Goal: Information Seeking & Learning: Learn about a topic

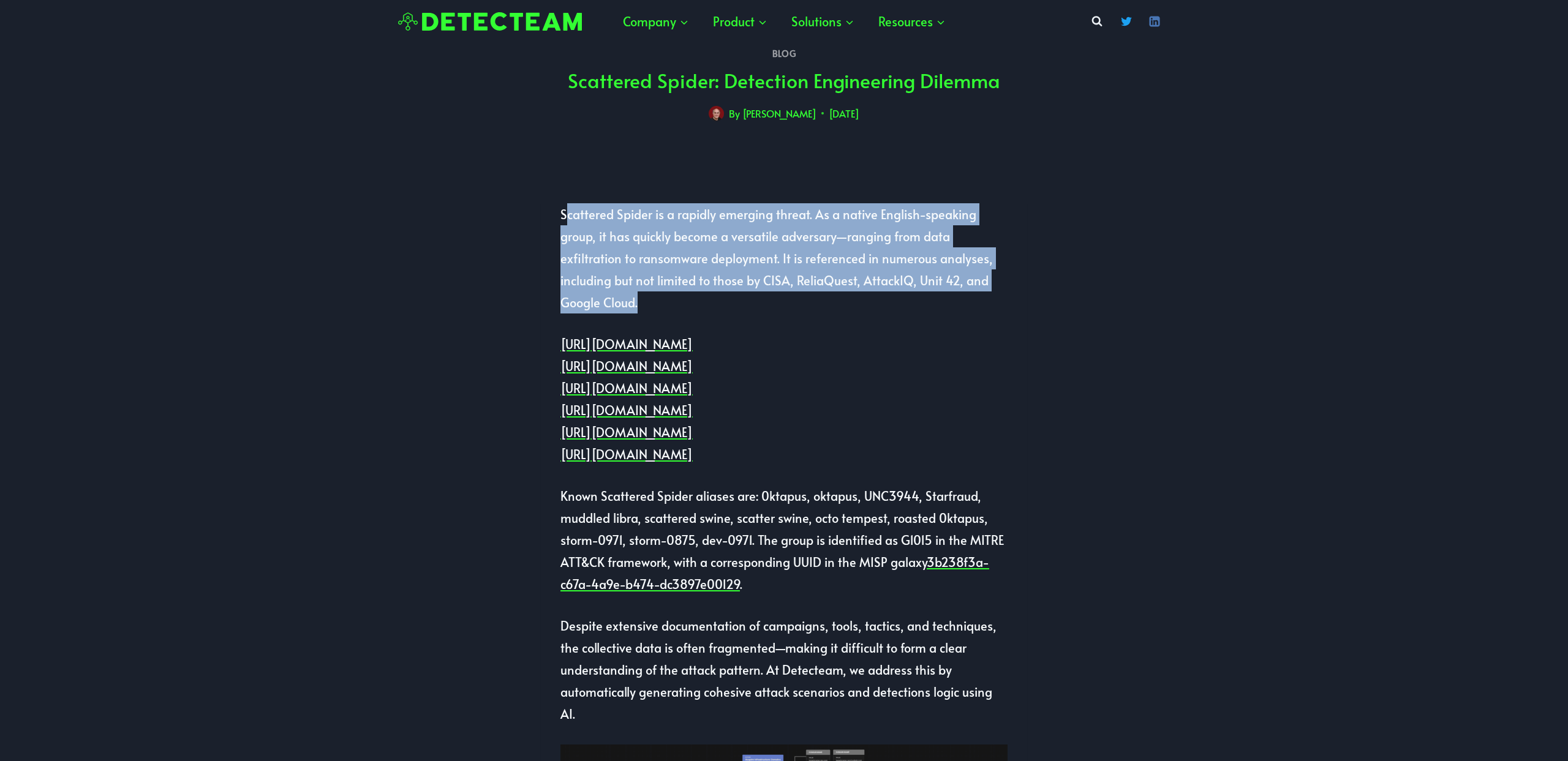
drag, startPoint x: 564, startPoint y: 212, endPoint x: 673, endPoint y: 292, distance: 135.2
click at [673, 292] on p "Scattered Spider is a rapidly emerging threat. As a native English-speaking gro…" at bounding box center [784, 258] width 447 height 110
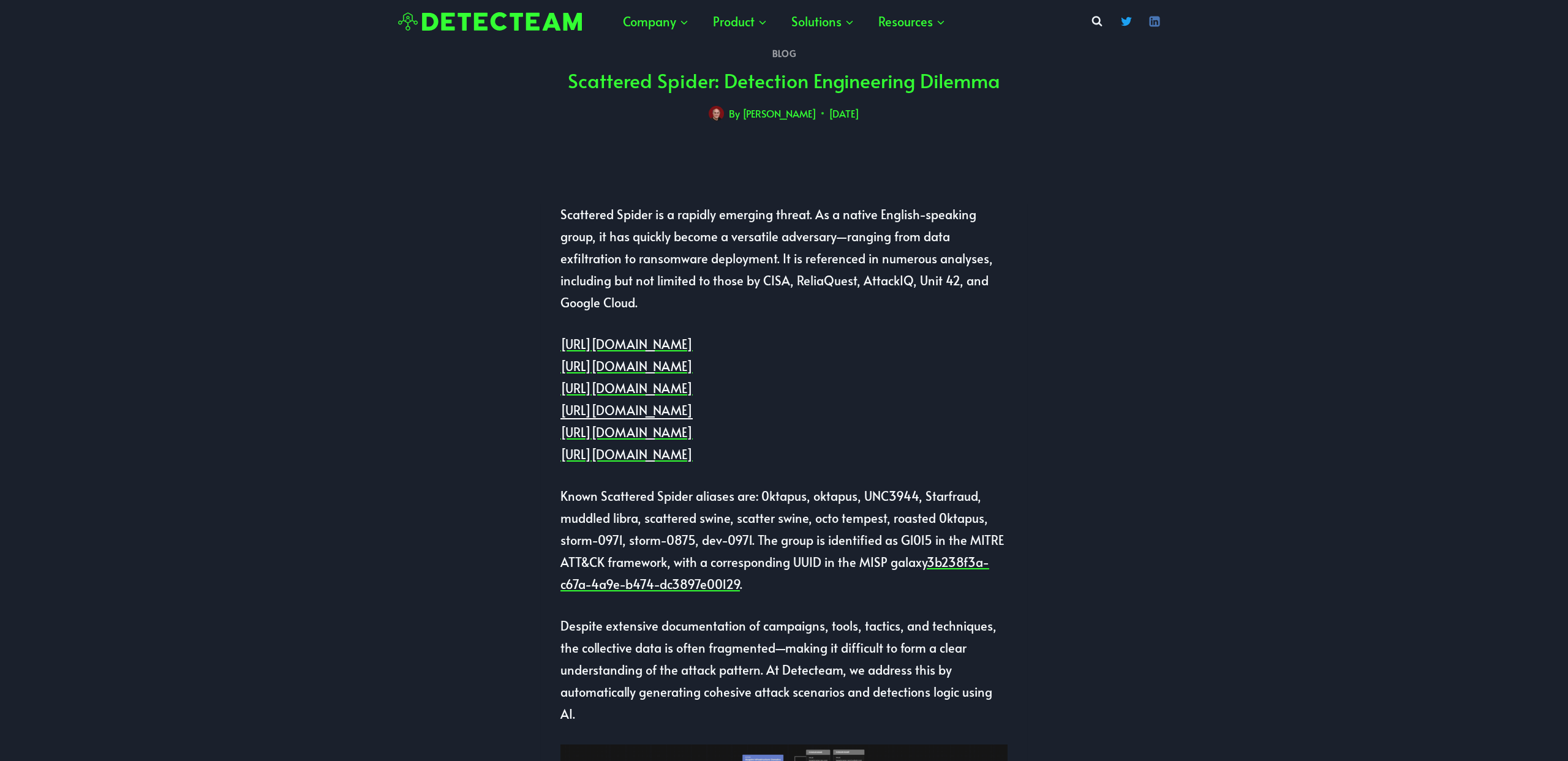
drag, startPoint x: 552, startPoint y: 215, endPoint x: 819, endPoint y: 434, distance: 345.3
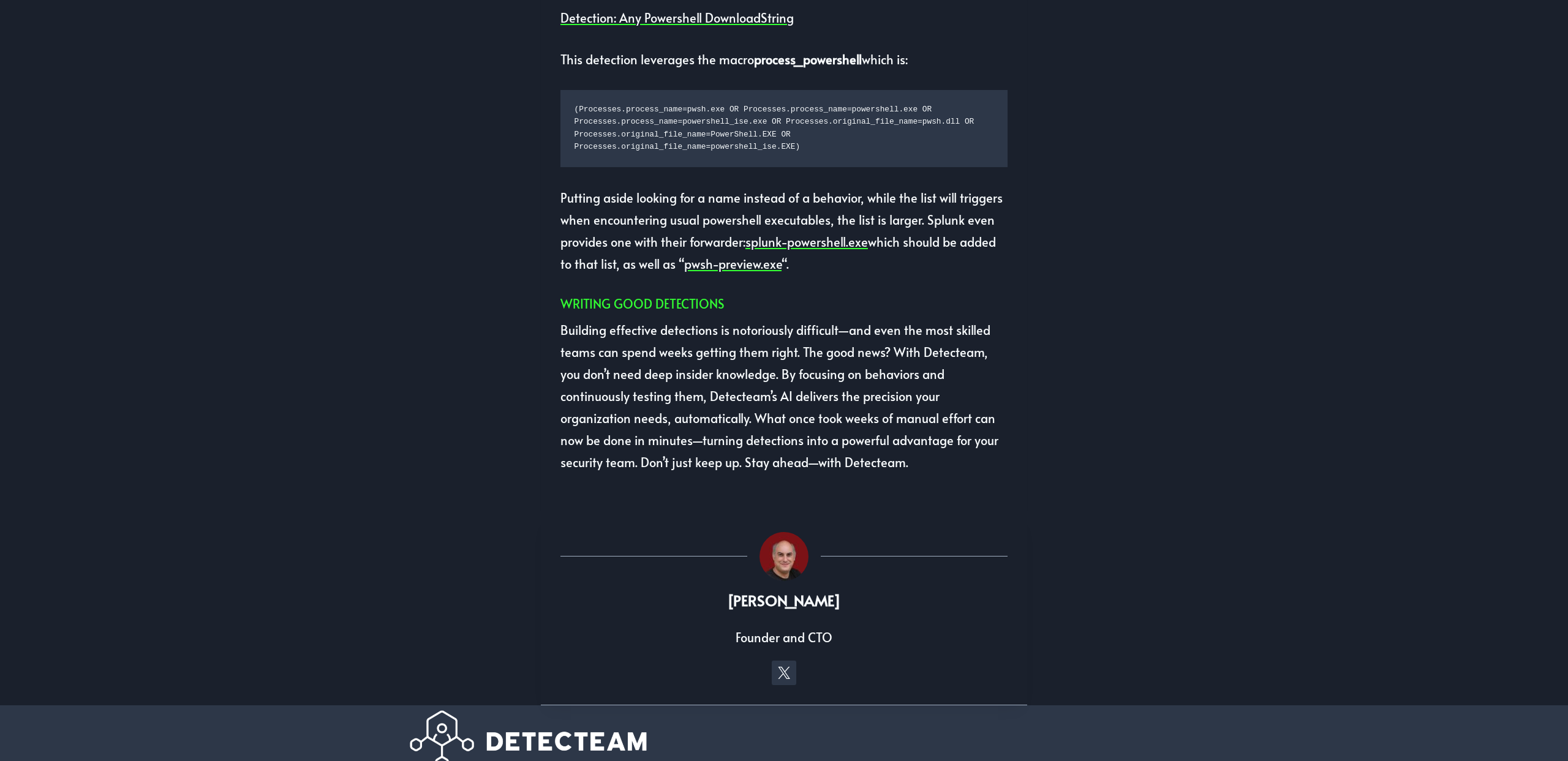
scroll to position [3028, 0]
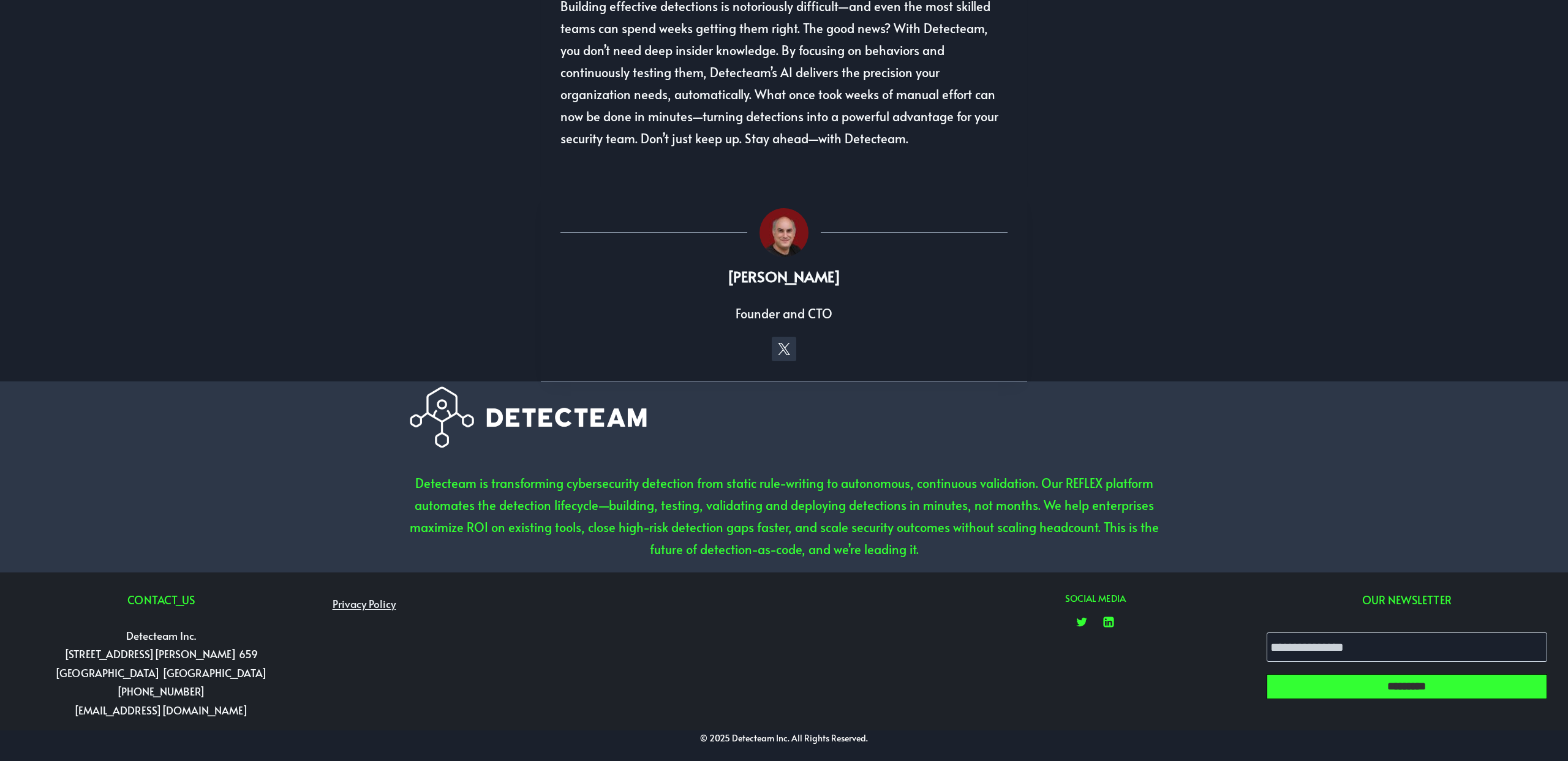
click at [839, 144] on p "Building effective detections is notoriously difficult—and even the most skille…" at bounding box center [784, 72] width 447 height 154
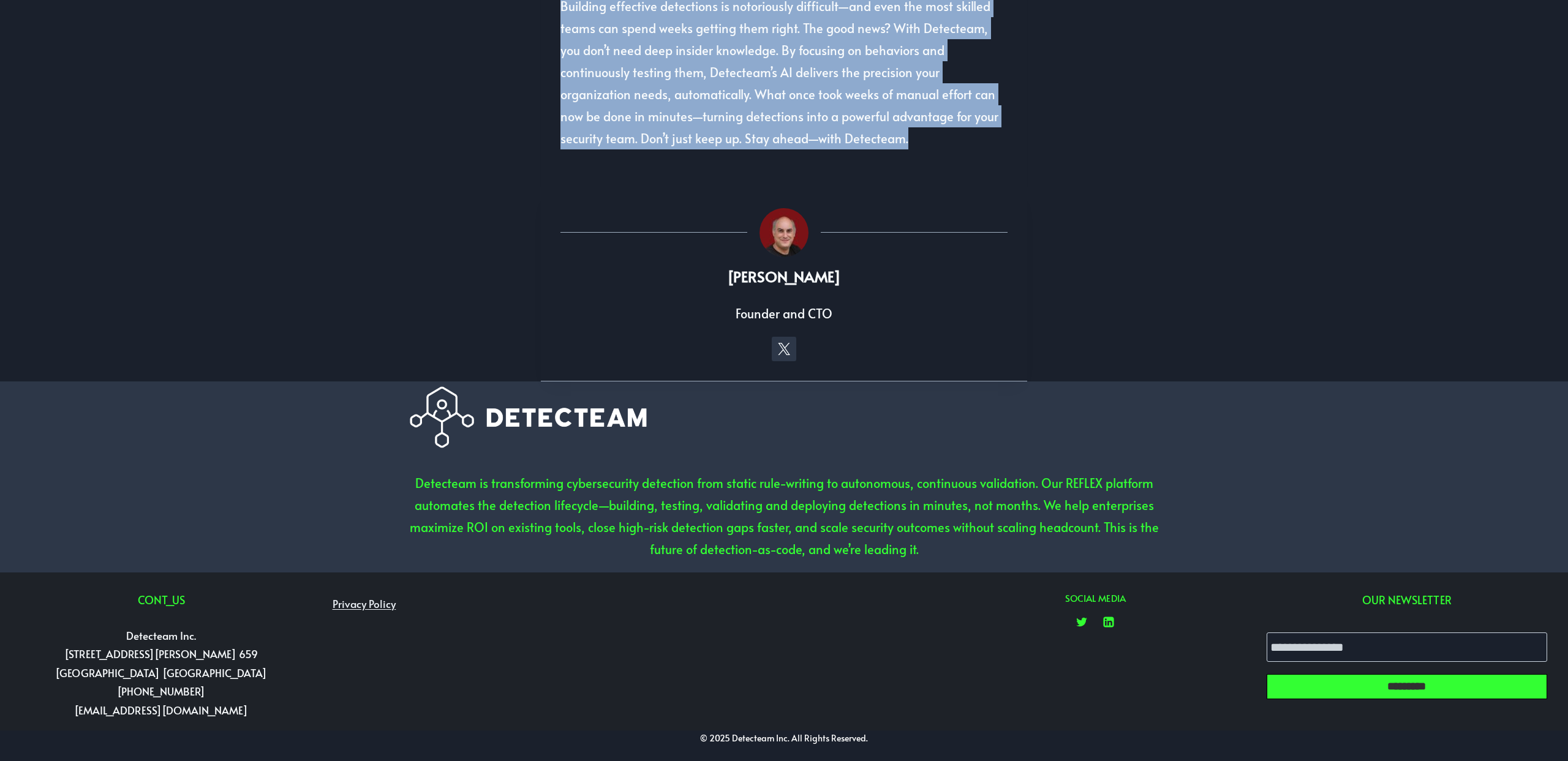
copy div "Loremipsu Dolors am c adipisc elitsedd eiusmo. Te i utlabo Etdolor-magnaali eni…"
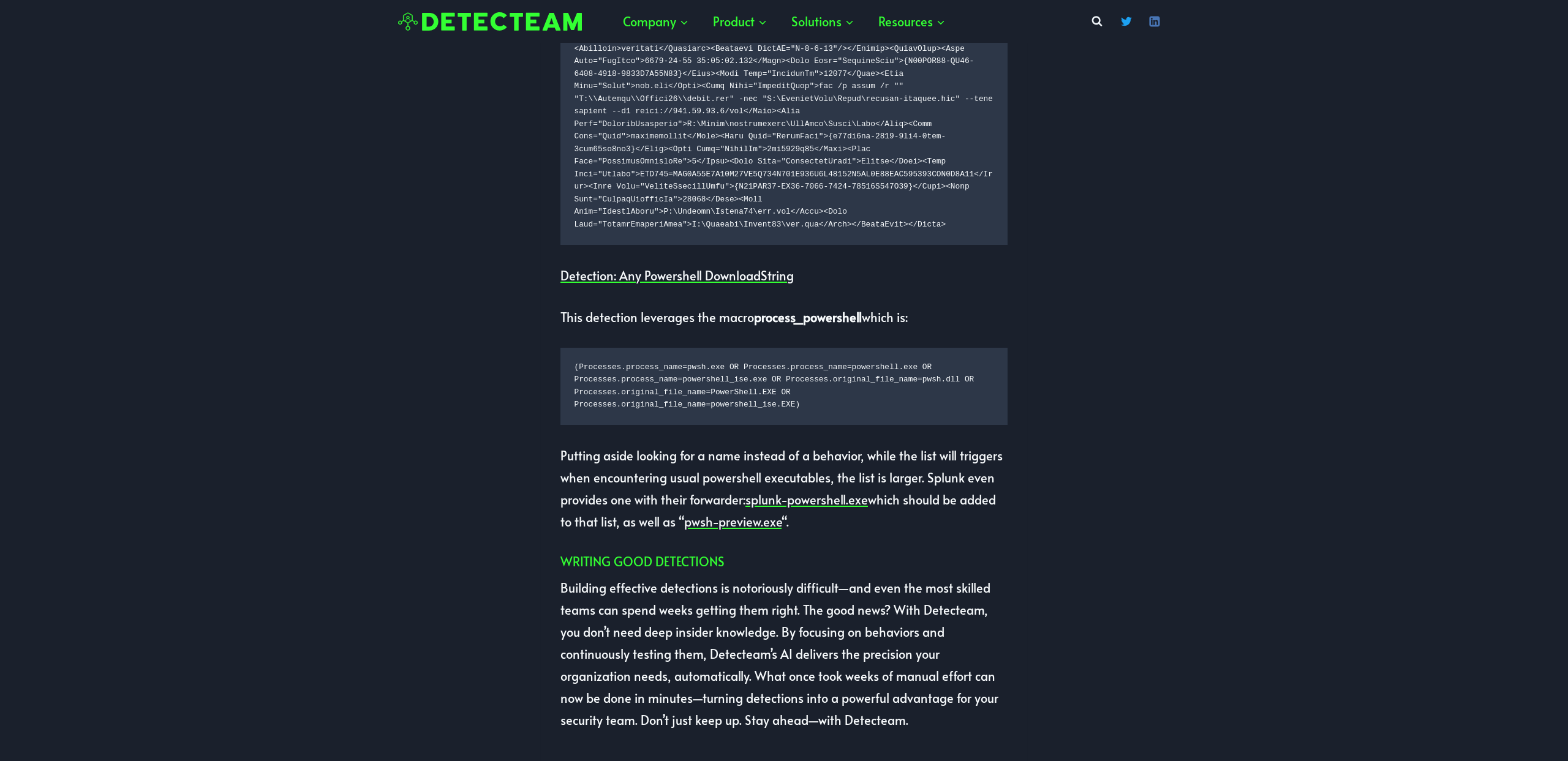
scroll to position [2117, 0]
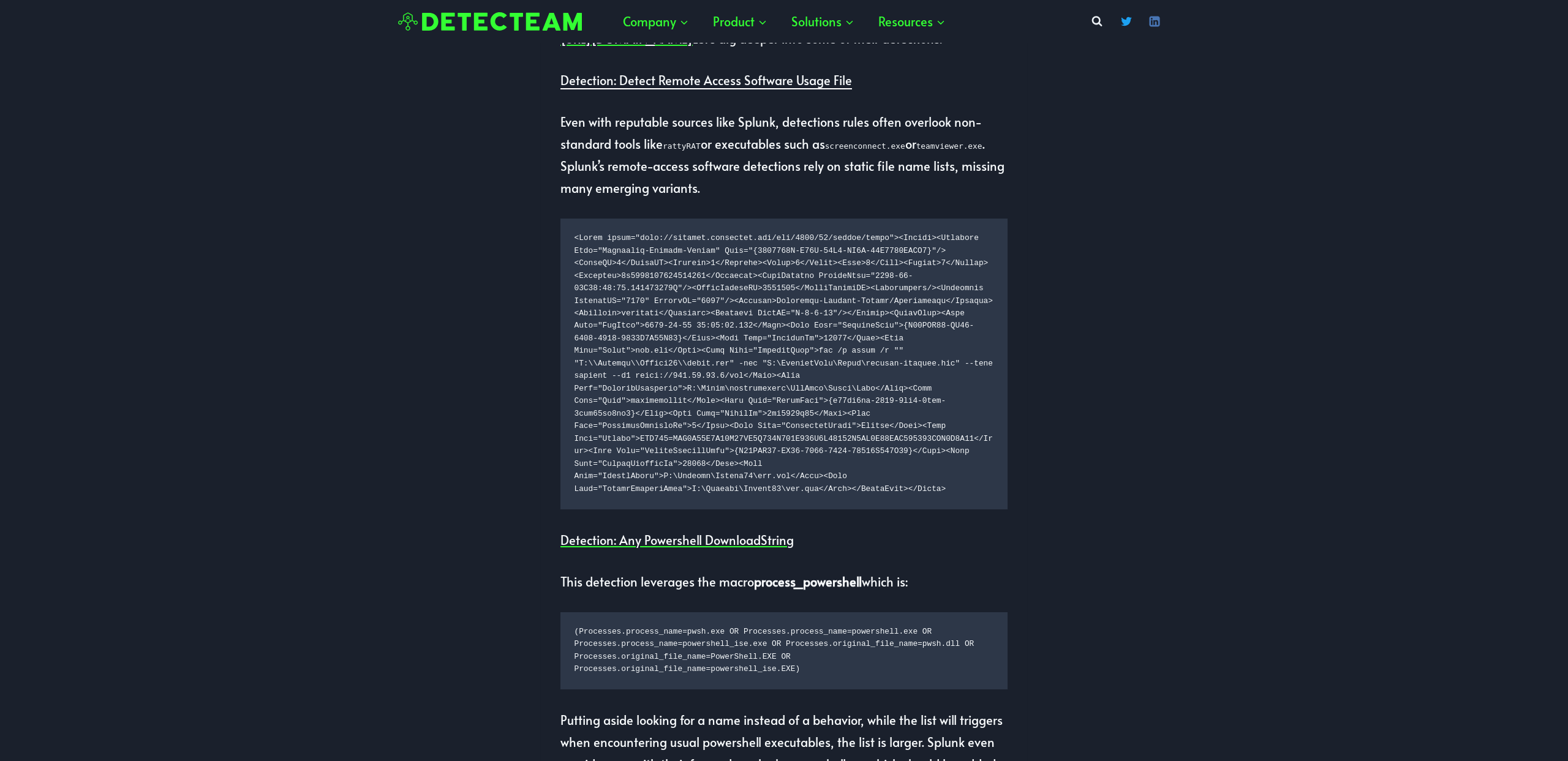
click at [715, 89] on link "Detection: Detect Remote Access Software Usage File" at bounding box center [707, 80] width 292 height 17
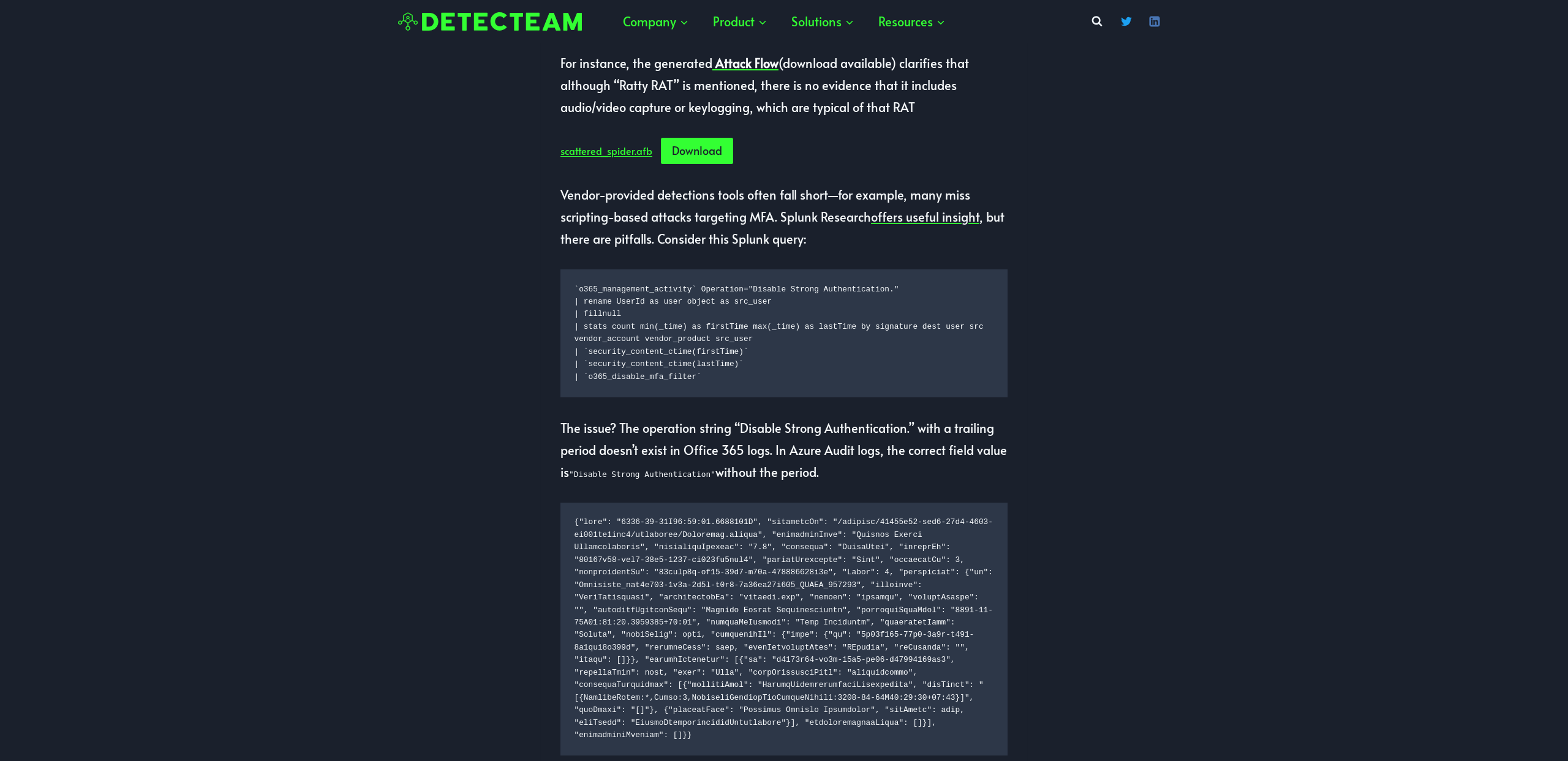
scroll to position [1020, 0]
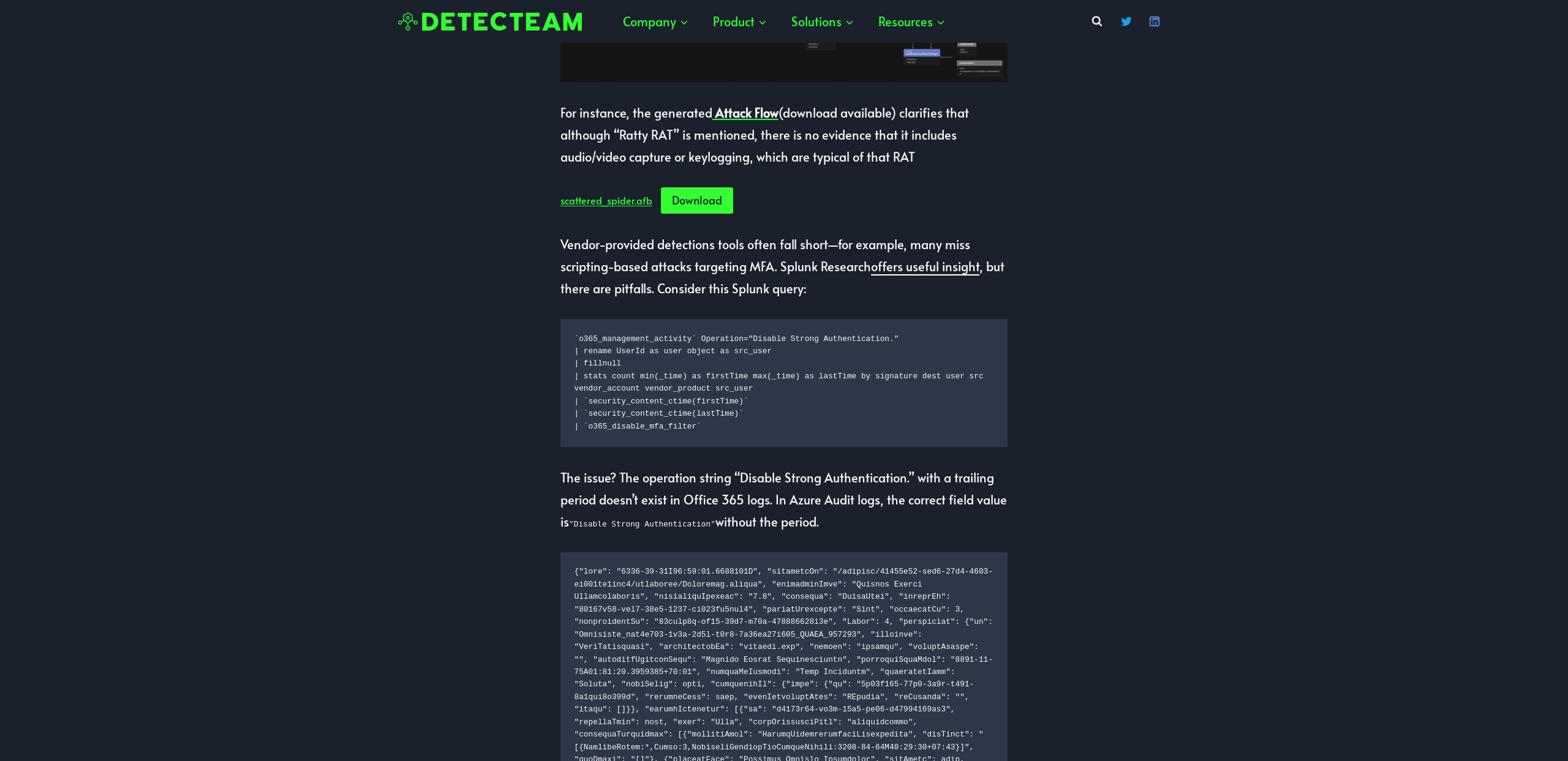
click at [940, 275] on link "offers useful insight" at bounding box center [925, 266] width 108 height 17
